Goal: Find specific page/section: Find specific page/section

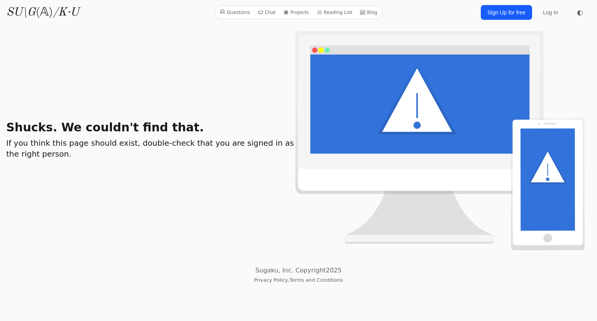
click at [117, 153] on h2 "If you think this page should exist, double-check that you are signed in as the…" at bounding box center [150, 149] width 289 height 22
click at [154, 131] on h1 "Shucks. We couldn't find that." at bounding box center [150, 128] width 289 height 14
click at [395, 110] on img at bounding box center [439, 140] width 289 height 219
click at [214, 178] on div "Shucks. We couldn't find that. If you think this page should exist, double-chec…" at bounding box center [298, 140] width 585 height 219
click at [137, 162] on div "Shucks. We couldn't find that. If you think this page should exist, double-chec…" at bounding box center [298, 140] width 585 height 219
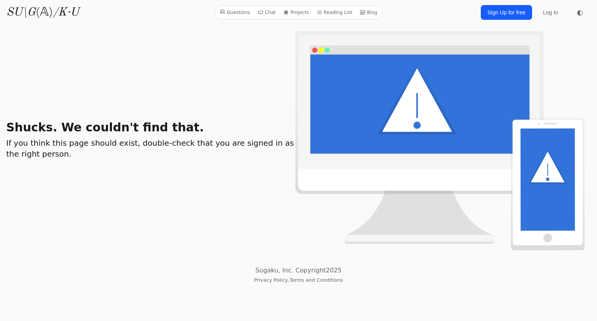
click at [77, 152] on h2 "If you think this page should exist, double-check that you are signed in as the…" at bounding box center [150, 149] width 289 height 22
click at [83, 137] on div "Shucks. We couldn't find that. If you think this page should exist, double-chec…" at bounding box center [150, 141] width 289 height 40
click at [191, 109] on div "Shucks. We couldn't find that. If you think this page should exist, double-chec…" at bounding box center [298, 140] width 585 height 219
